Goal: Navigation & Orientation: Find specific page/section

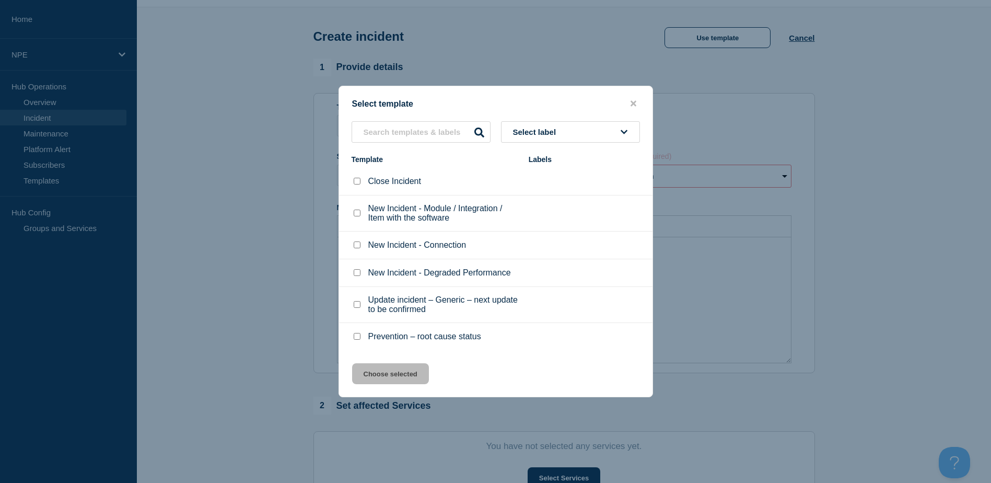
click at [635, 101] on icon "close button" at bounding box center [633, 104] width 6 height 6
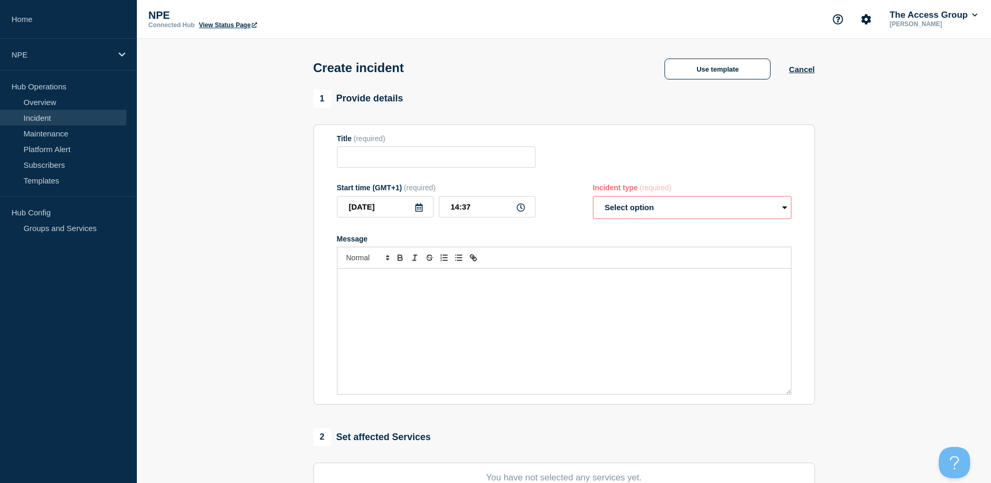
click at [28, 117] on link "Incident" at bounding box center [63, 118] width 126 height 16
